Goal: Navigation & Orientation: Find specific page/section

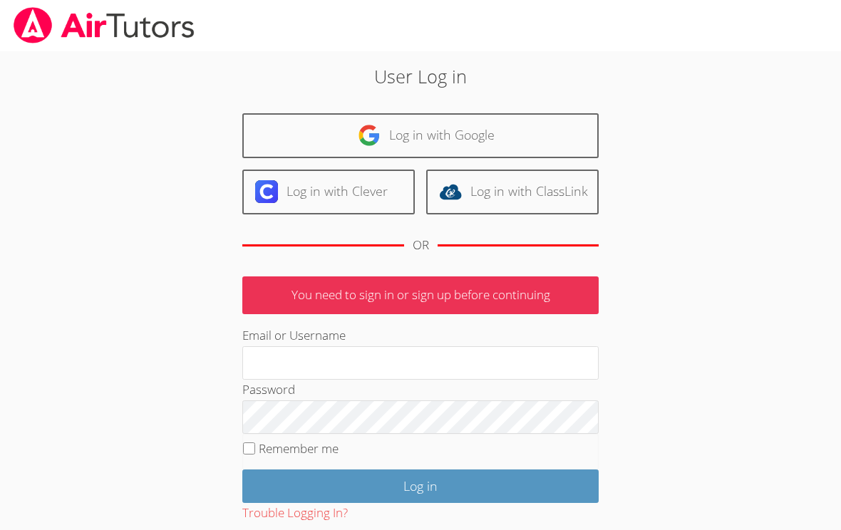
scroll to position [6, 0]
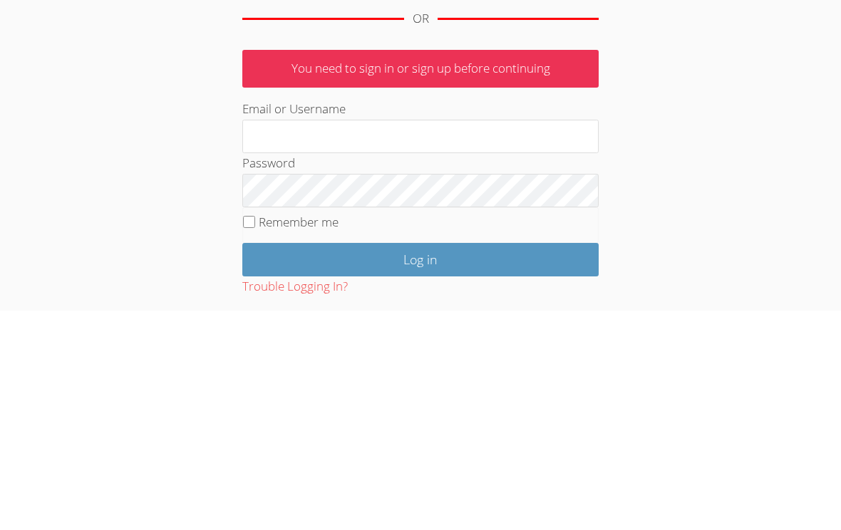
click at [249, 463] on input "Log in" at bounding box center [420, 480] width 356 height 34
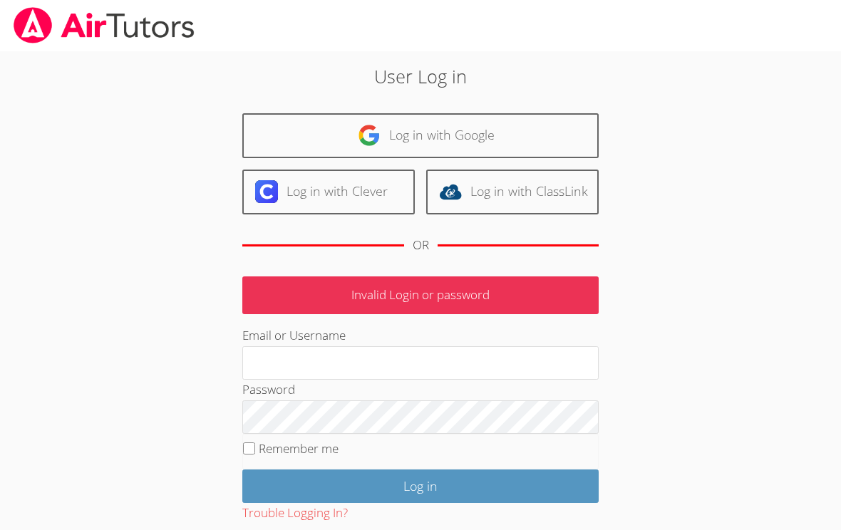
scroll to position [6, 0]
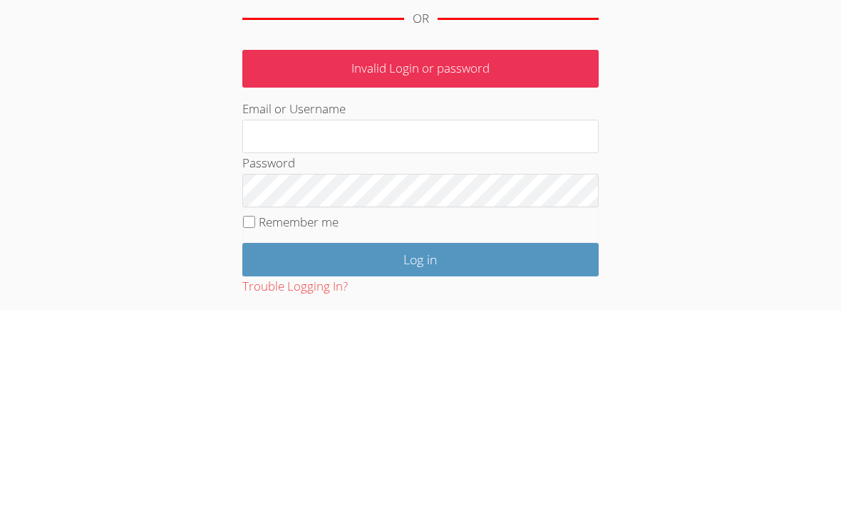
click at [253, 436] on input "Remember me" at bounding box center [249, 442] width 12 height 12
checkbox input "true"
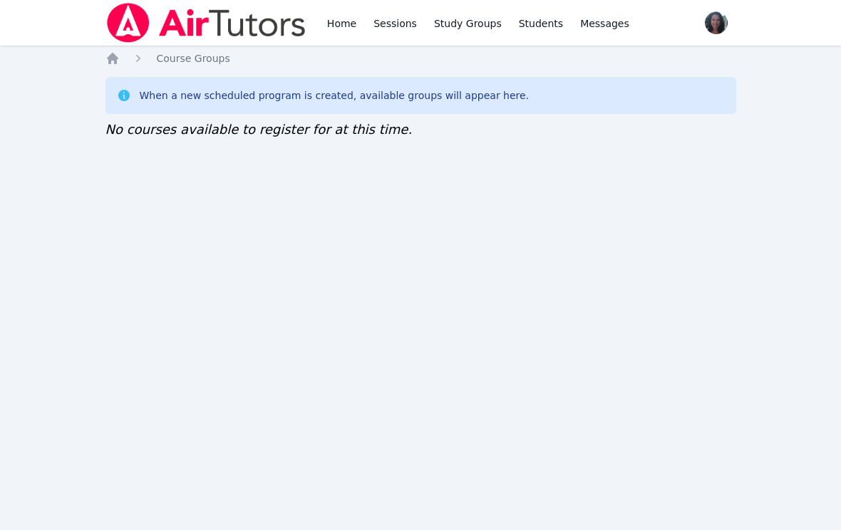
click at [118, 59] on icon "Breadcrumb" at bounding box center [113, 58] width 14 height 14
